Goal: Transaction & Acquisition: Purchase product/service

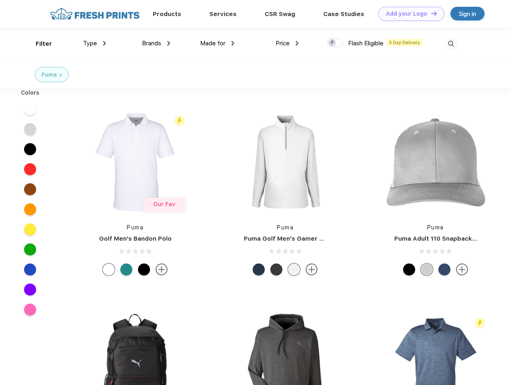
scroll to position [0, 0]
click at [409, 14] on link "Add your Logo Design Tool" at bounding box center [411, 14] width 66 height 14
click at [0, 0] on div "Design Tool" at bounding box center [0, 0] width 0 height 0
click at [431, 13] on link "Add your Logo Design Tool" at bounding box center [411, 14] width 66 height 14
click at [39, 44] on div "Filter" at bounding box center [44, 43] width 16 height 9
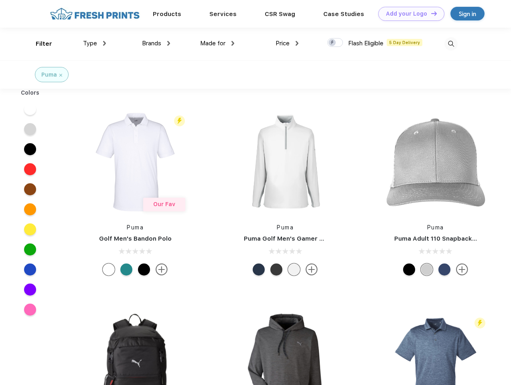
click at [95, 43] on span "Type" at bounding box center [90, 43] width 14 height 7
click at [156, 43] on span "Brands" at bounding box center [151, 43] width 19 height 7
click at [218, 43] on span "Made for" at bounding box center [212, 43] width 25 height 7
click at [287, 43] on span "Price" at bounding box center [283, 43] width 14 height 7
click at [336, 43] on div at bounding box center [335, 42] width 16 height 9
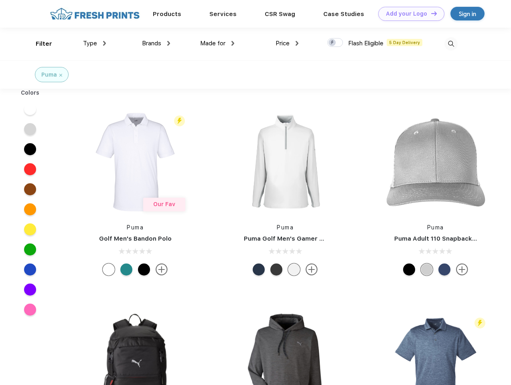
click at [333, 43] on input "checkbox" at bounding box center [329, 40] width 5 height 5
click at [451, 44] on img at bounding box center [451, 43] width 13 height 13
